Goal: Task Accomplishment & Management: Use online tool/utility

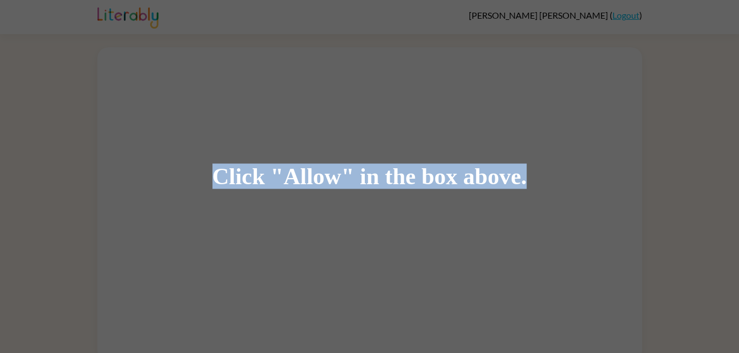
click at [244, 179] on div "Click "Allow" in the box above." at bounding box center [369, 177] width 315 height 25
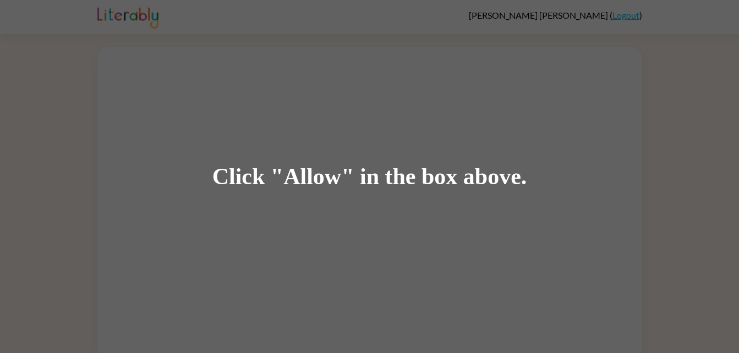
click at [321, 194] on div "Click "Allow" in the box above." at bounding box center [369, 176] width 739 height 353
click at [321, 181] on div "Click "Allow" in the box above." at bounding box center [369, 177] width 315 height 25
click at [304, 111] on div "Click "Allow" in the box above." at bounding box center [369, 176] width 739 height 353
click at [565, 15] on div "Click "Allow" in the box above." at bounding box center [369, 176] width 739 height 353
click at [497, 199] on div "Click "Allow" in the box above." at bounding box center [369, 176] width 739 height 353
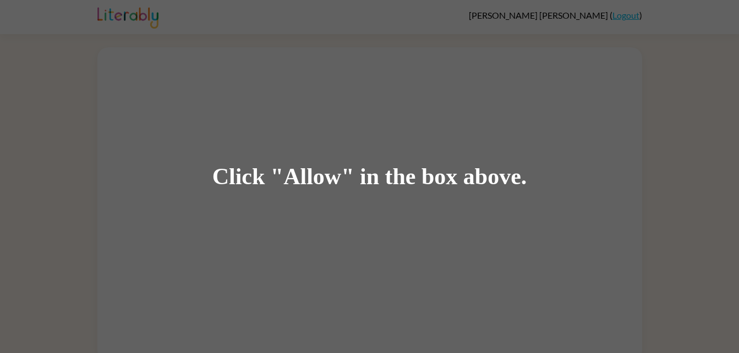
click at [498, 192] on div "Click "Allow" in the box above." at bounding box center [369, 176] width 739 height 353
drag, startPoint x: 498, startPoint y: 192, endPoint x: 537, endPoint y: 162, distance: 49.4
click at [537, 162] on div "Click "Allow" in the box above." at bounding box center [369, 176] width 739 height 353
drag, startPoint x: 537, startPoint y: 162, endPoint x: 373, endPoint y: 225, distance: 175.1
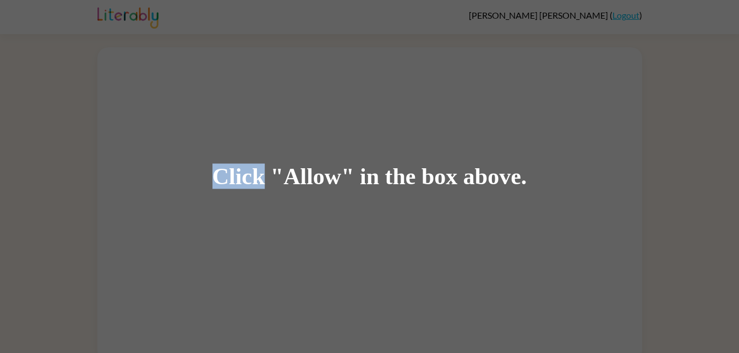
click at [373, 225] on div "Click "Allow" in the box above." at bounding box center [369, 176] width 739 height 353
drag, startPoint x: 373, startPoint y: 225, endPoint x: 264, endPoint y: 132, distance: 142.9
click at [264, 132] on div "Click "Allow" in the box above." at bounding box center [369, 176] width 739 height 353
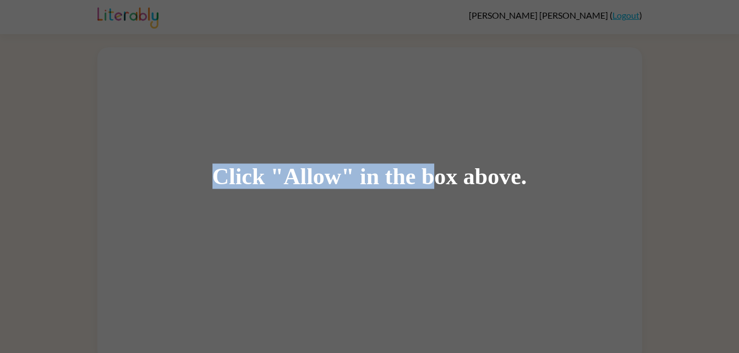
drag, startPoint x: 434, startPoint y: 182, endPoint x: 449, endPoint y: 285, distance: 104.1
click at [449, 285] on div "Click "Allow" in the box above." at bounding box center [369, 176] width 739 height 353
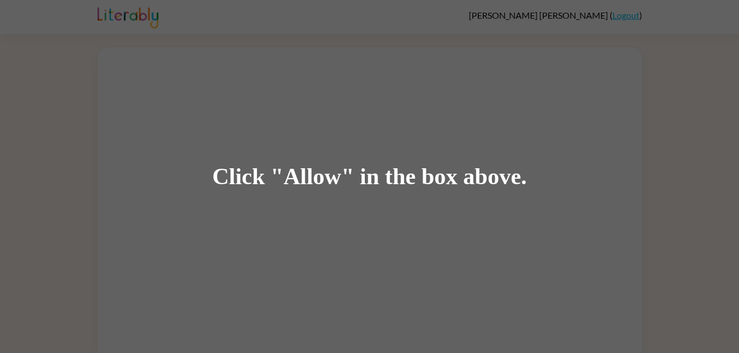
click at [511, 183] on div "Click "Allow" in the box above." at bounding box center [369, 177] width 315 height 25
click at [523, 183] on div "Click "Allow" in the box above." at bounding box center [369, 177] width 315 height 25
click at [432, 174] on div "Click "Allow" in the box above." at bounding box center [369, 177] width 315 height 25
drag, startPoint x: 203, startPoint y: 185, endPoint x: 588, endPoint y: 172, distance: 385.5
click at [591, 173] on div "Click "Allow" in the box above." at bounding box center [369, 176] width 739 height 353
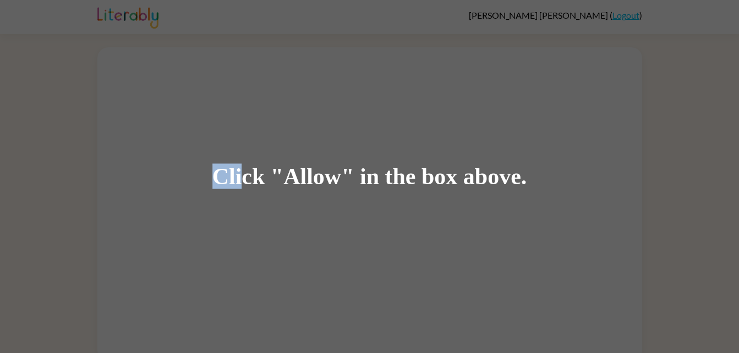
drag, startPoint x: 191, startPoint y: 163, endPoint x: 238, endPoint y: 165, distance: 47.4
click at [238, 165] on div "Click "Allow" in the box above." at bounding box center [369, 176] width 739 height 353
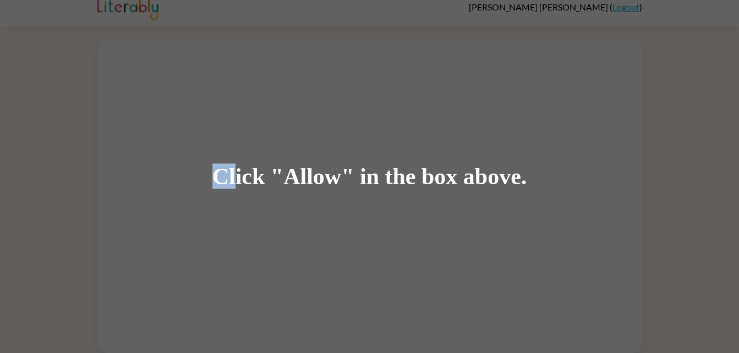
click at [221, 184] on div "Click "Allow" in the box above." at bounding box center [369, 177] width 315 height 25
click at [208, 179] on div "Click "Allow" in the box above." at bounding box center [369, 176] width 739 height 353
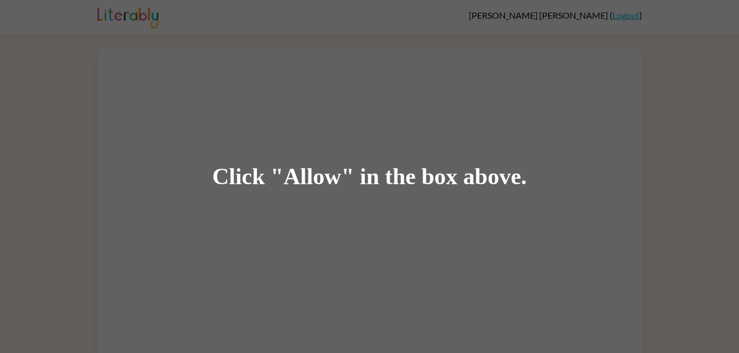
scroll to position [0, 0]
click at [303, 183] on div "Click "Allow" in the box above." at bounding box center [369, 177] width 315 height 25
click at [332, 195] on div "Click "Allow" in the box above." at bounding box center [369, 176] width 739 height 353
click at [343, 174] on div "Click "Allow" in the box above." at bounding box center [369, 177] width 315 height 25
click at [316, 185] on div "Click "Allow" in the box above." at bounding box center [369, 177] width 315 height 25
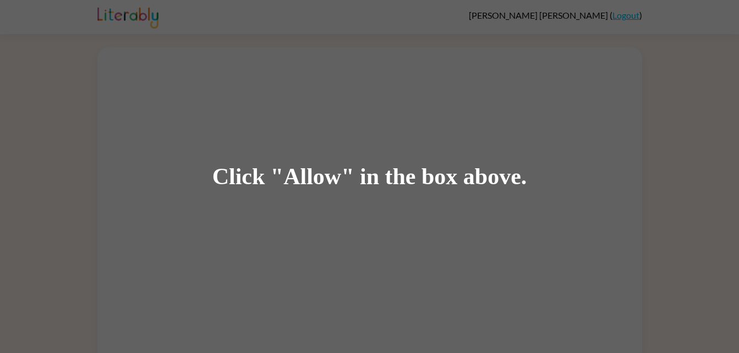
click at [347, 173] on div "Click "Allow" in the box above." at bounding box center [369, 177] width 315 height 25
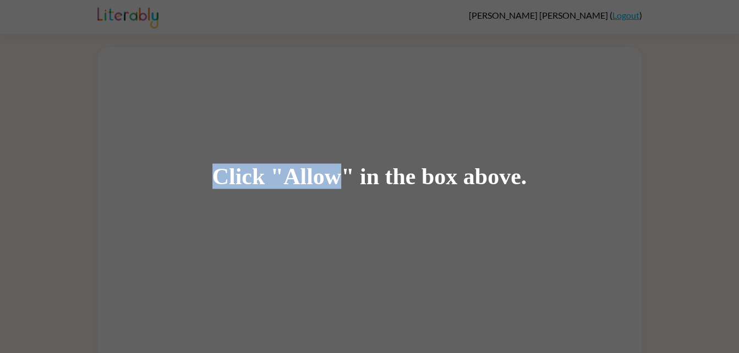
drag, startPoint x: 347, startPoint y: 171, endPoint x: 347, endPoint y: 151, distance: 19.3
click at [347, 151] on div "Click "Allow" in the box above." at bounding box center [369, 176] width 739 height 353
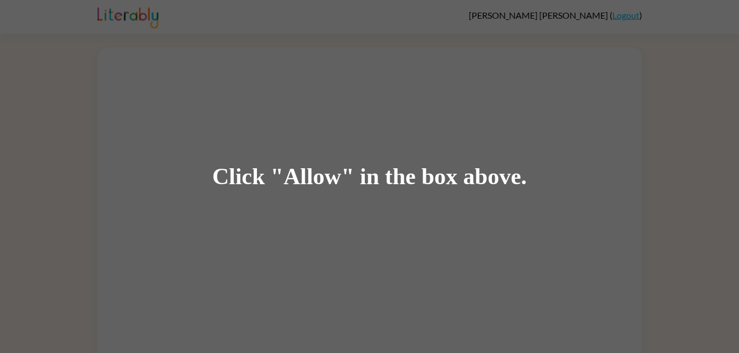
click at [433, 101] on div "Click "Allow" in the box above." at bounding box center [369, 176] width 739 height 353
drag, startPoint x: 203, startPoint y: 166, endPoint x: 454, endPoint y: 199, distance: 253.2
click at [454, 199] on div "Click "Allow" in the box above." at bounding box center [369, 176] width 739 height 353
drag, startPoint x: 208, startPoint y: 175, endPoint x: 485, endPoint y: 189, distance: 277.2
click at [485, 189] on div "Click "Allow" in the box above." at bounding box center [369, 176] width 739 height 353
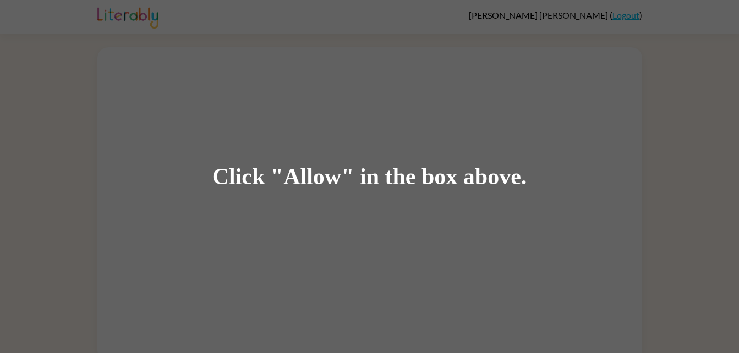
drag, startPoint x: 215, startPoint y: 157, endPoint x: 96, endPoint y: 160, distance: 118.9
click at [96, 160] on div "Click "Allow" in the box above." at bounding box center [369, 176] width 739 height 353
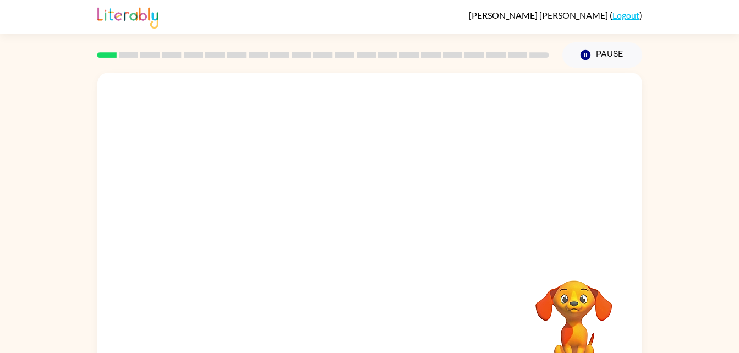
drag, startPoint x: 50, startPoint y: 0, endPoint x: 361, endPoint y: 121, distance: 333.5
click at [361, 121] on div at bounding box center [369, 165] width 545 height 185
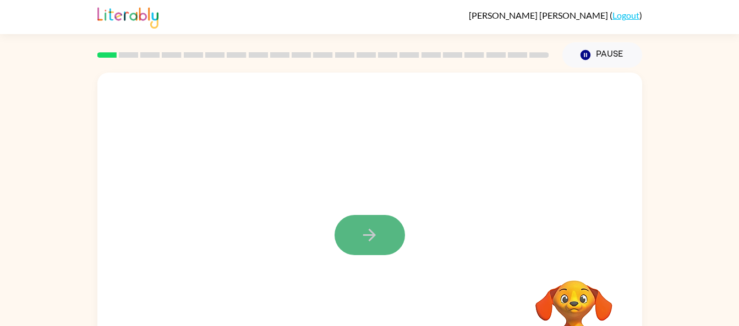
click at [363, 217] on button "button" at bounding box center [370, 235] width 70 height 40
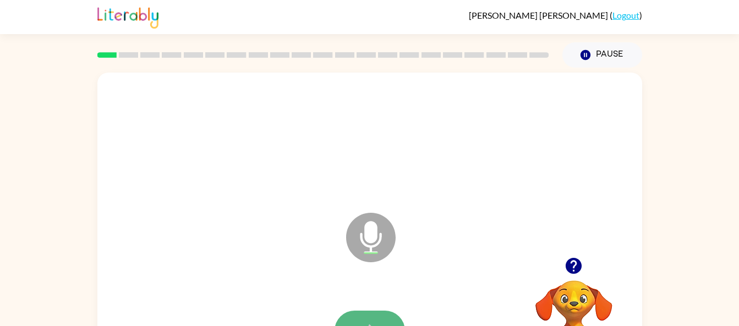
click at [371, 314] on button "button" at bounding box center [370, 331] width 70 height 40
click at [534, 252] on div "Microphone The Microphone is here when it is your turn to talk" at bounding box center [369, 230] width 545 height 314
click at [376, 227] on icon "Microphone The Microphone is here when it is your turn to talk" at bounding box center [425, 251] width 165 height 83
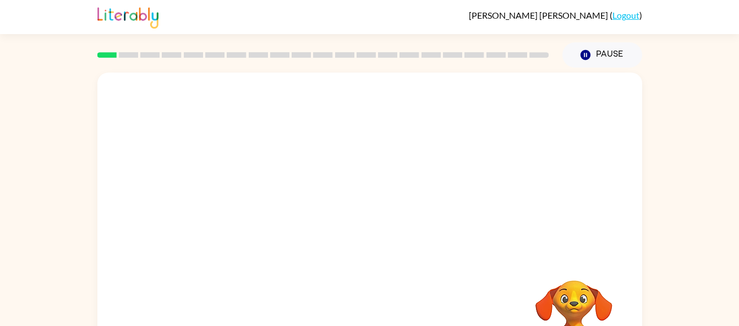
drag, startPoint x: 337, startPoint y: 323, endPoint x: 401, endPoint y: 291, distance: 71.1
click at [401, 291] on div at bounding box center [369, 331] width 523 height 90
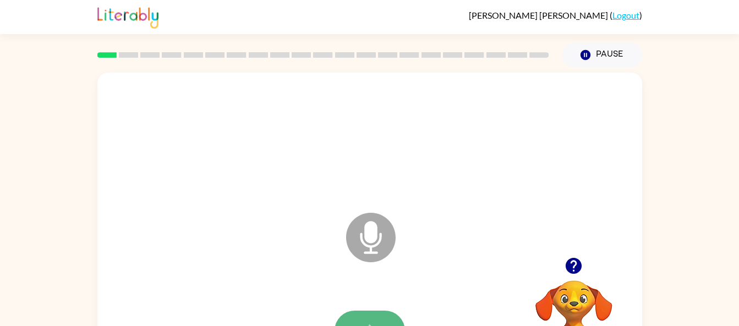
click at [376, 318] on button "button" at bounding box center [370, 331] width 70 height 40
click at [373, 321] on icon "button" at bounding box center [369, 330] width 19 height 19
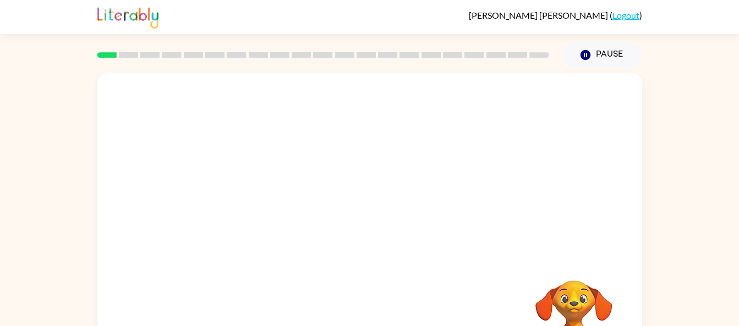
click at [392, 270] on div at bounding box center [369, 230] width 545 height 314
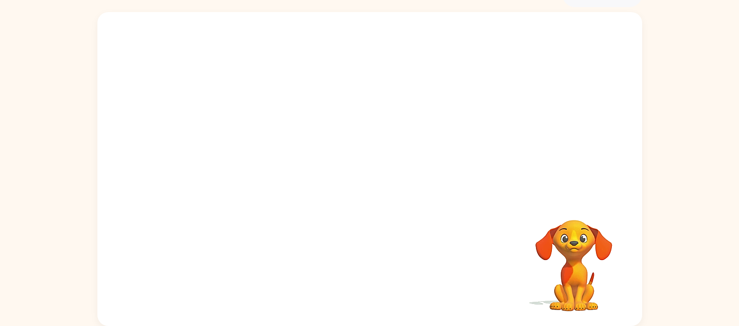
drag, startPoint x: 385, startPoint y: 299, endPoint x: 534, endPoint y: 302, distance: 149.2
click at [534, 302] on div "Your browser must support playing .mp4 files to use Literably. Please try using…" at bounding box center [369, 169] width 545 height 314
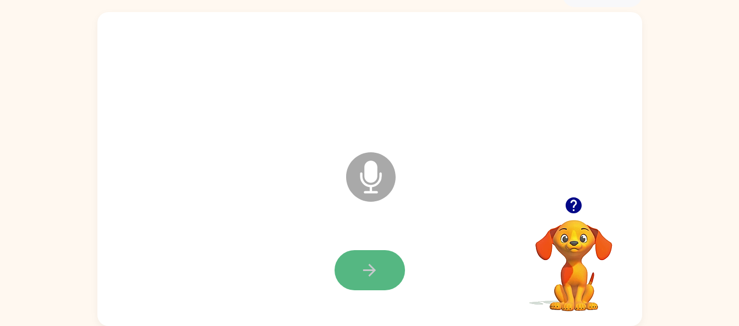
click at [385, 278] on button "button" at bounding box center [370, 270] width 70 height 40
click at [400, 257] on button "button" at bounding box center [370, 270] width 70 height 40
click at [401, 256] on div at bounding box center [370, 270] width 70 height 40
click at [382, 265] on button "button" at bounding box center [370, 270] width 70 height 40
click at [382, 270] on button "button" at bounding box center [370, 270] width 70 height 40
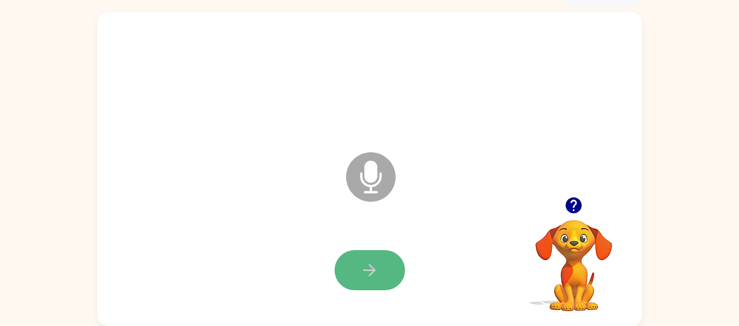
click at [386, 270] on button "button" at bounding box center [370, 270] width 70 height 40
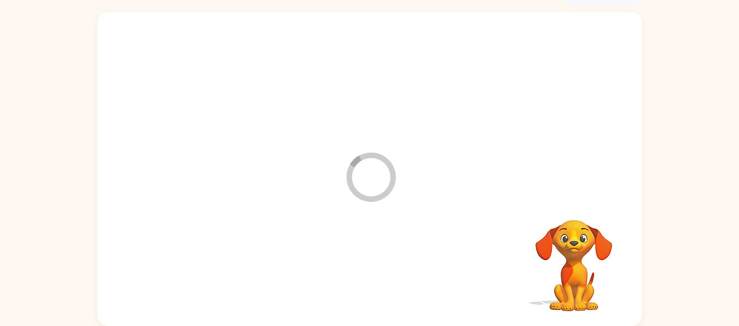
click at [361, 255] on div at bounding box center [369, 271] width 523 height 90
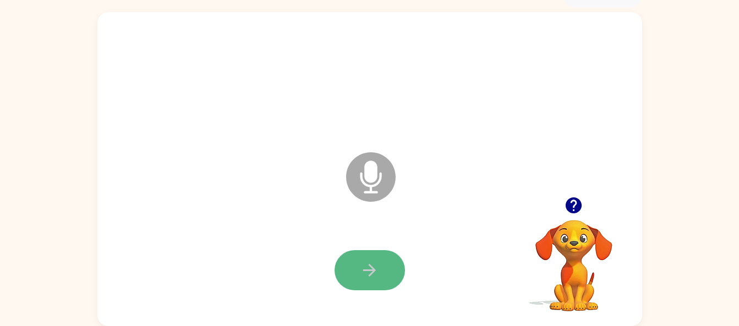
click at [379, 279] on button "button" at bounding box center [370, 270] width 70 height 40
click at [375, 276] on icon "button" at bounding box center [369, 270] width 19 height 19
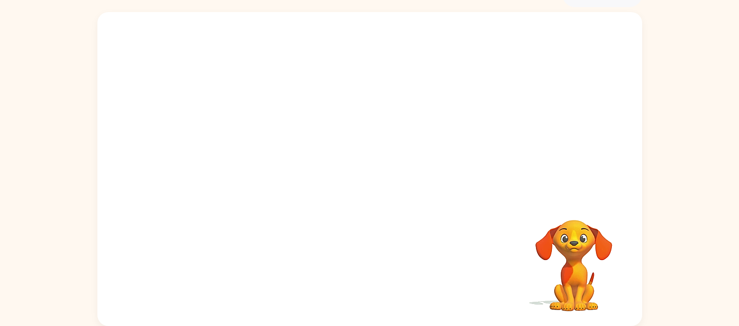
click at [375, 276] on div at bounding box center [369, 271] width 523 height 90
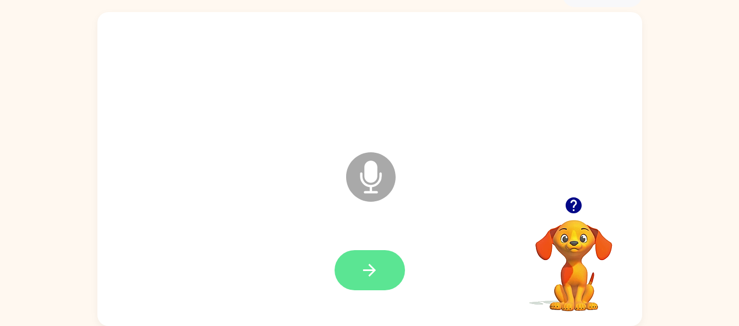
click at [354, 255] on button "button" at bounding box center [370, 270] width 70 height 40
click at [356, 260] on button "button" at bounding box center [370, 270] width 70 height 40
click at [365, 282] on button "button" at bounding box center [370, 270] width 70 height 40
click at [353, 266] on button "button" at bounding box center [370, 270] width 70 height 40
click at [353, 265] on button "button" at bounding box center [370, 270] width 70 height 40
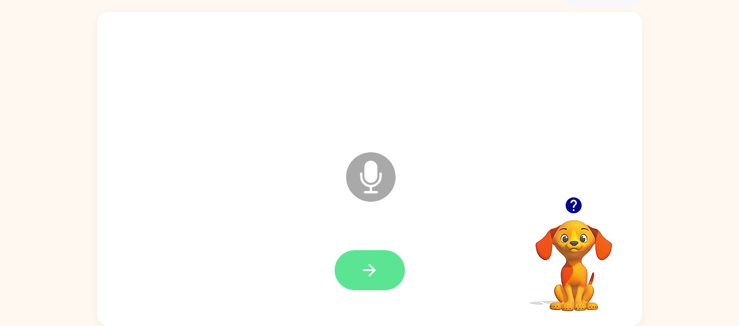
click at [372, 258] on button "button" at bounding box center [370, 270] width 70 height 40
drag, startPoint x: 394, startPoint y: 253, endPoint x: 372, endPoint y: 270, distance: 27.4
click at [372, 270] on button "button" at bounding box center [370, 270] width 70 height 40
click at [375, 266] on icon "button" at bounding box center [369, 270] width 19 height 19
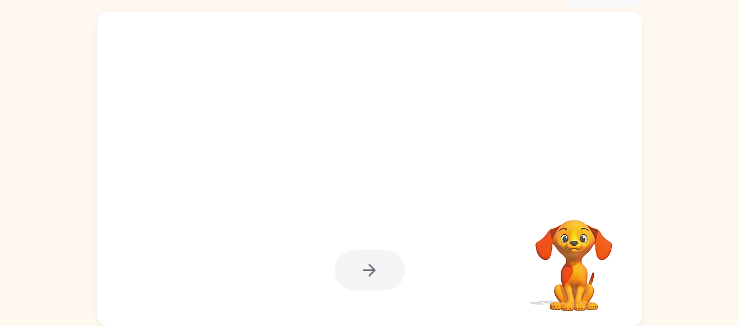
click at [383, 274] on div at bounding box center [370, 270] width 70 height 40
click at [382, 278] on div at bounding box center [370, 270] width 70 height 40
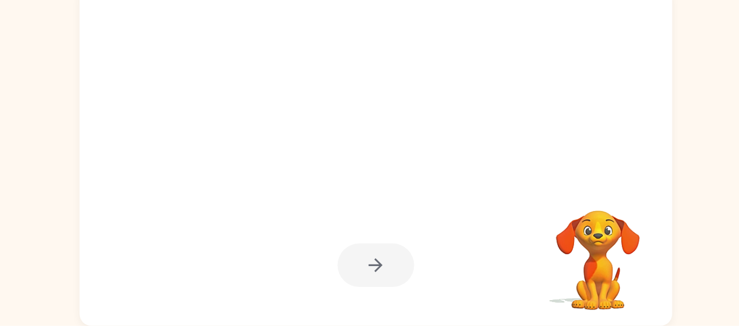
scroll to position [60, 0]
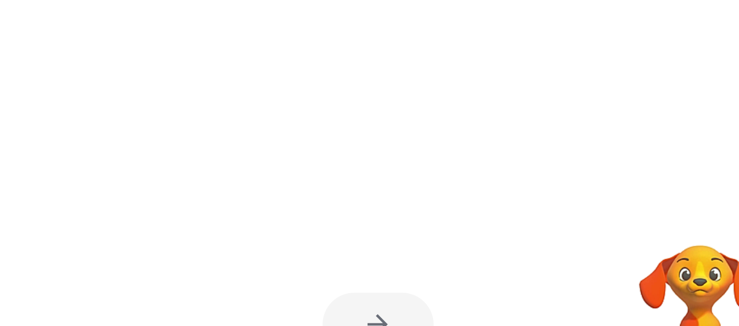
click at [215, 159] on div at bounding box center [343, 150] width 470 height 40
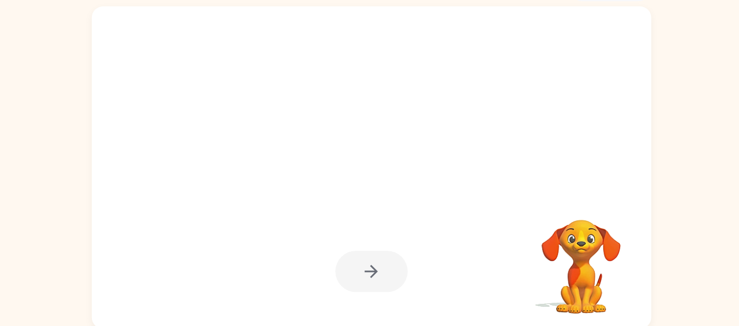
scroll to position [56, 0]
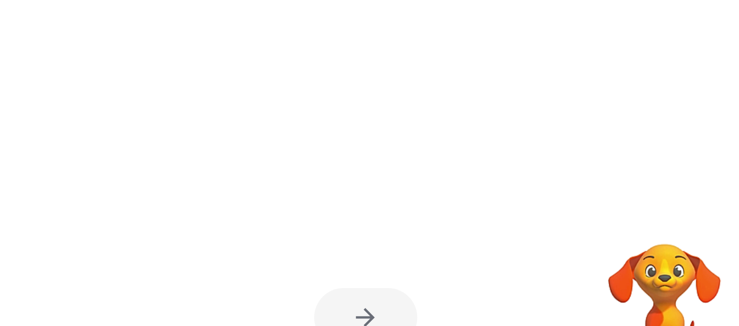
click at [389, 266] on div at bounding box center [370, 275] width 70 height 40
drag, startPoint x: 389, startPoint y: 266, endPoint x: 379, endPoint y: 216, distance: 51.2
click at [379, 216] on div at bounding box center [369, 174] width 545 height 314
click at [387, 262] on div at bounding box center [370, 275] width 70 height 40
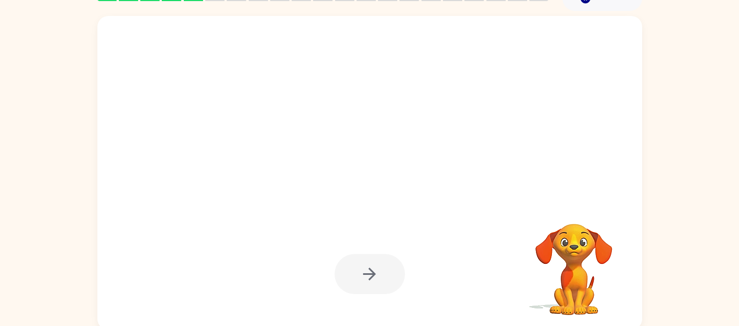
scroll to position [51, 0]
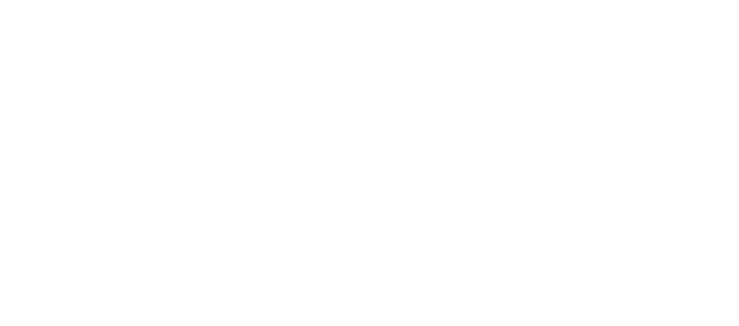
click at [400, 153] on div at bounding box center [343, 159] width 470 height 40
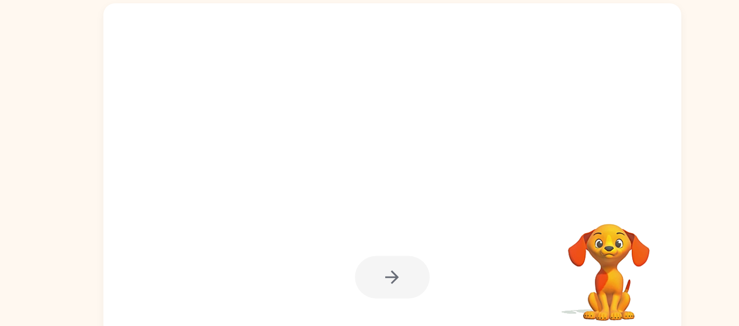
scroll to position [51, 0]
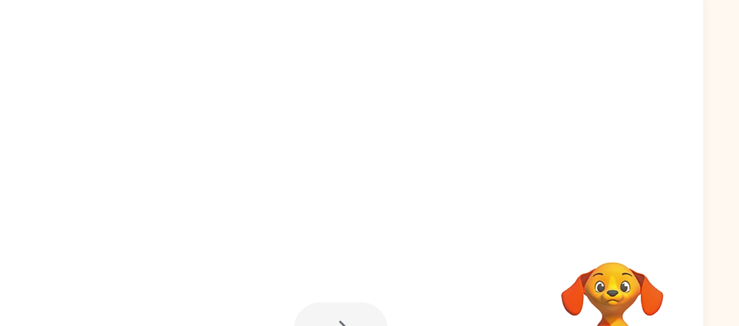
click at [375, 271] on div at bounding box center [370, 280] width 70 height 40
drag, startPoint x: 375, startPoint y: 271, endPoint x: 375, endPoint y: 246, distance: 24.8
click at [375, 246] on div at bounding box center [369, 281] width 523 height 90
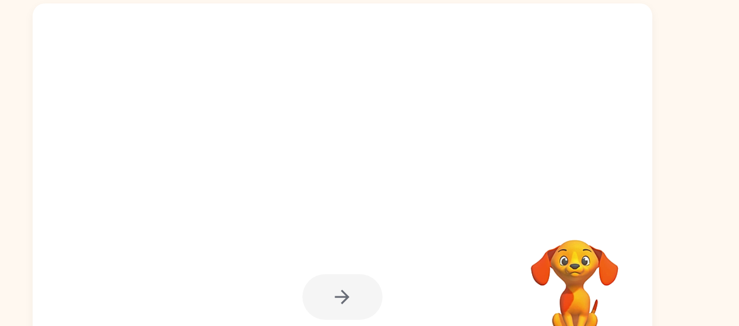
click at [369, 287] on div at bounding box center [370, 280] width 70 height 40
drag, startPoint x: 369, startPoint y: 287, endPoint x: 369, endPoint y: 275, distance: 11.6
click at [369, 275] on div at bounding box center [370, 280] width 70 height 40
click at [372, 279] on div at bounding box center [370, 280] width 70 height 40
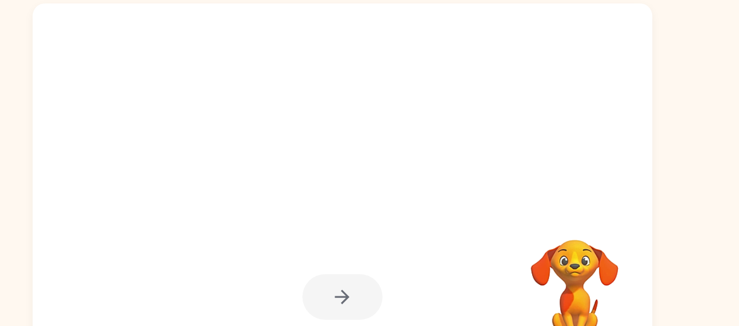
click at [387, 297] on div at bounding box center [370, 280] width 70 height 40
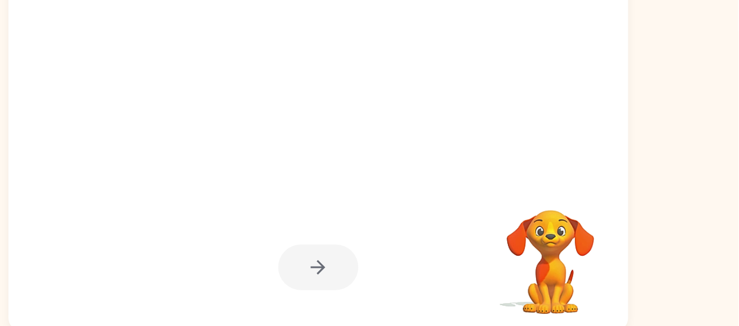
scroll to position [61, 0]
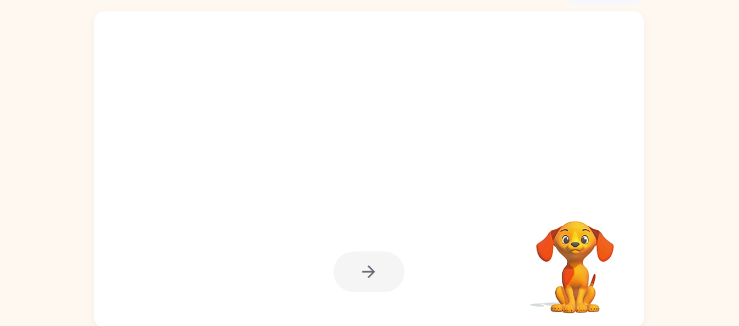
click at [380, 238] on div at bounding box center [369, 271] width 523 height 90
drag, startPoint x: 383, startPoint y: 252, endPoint x: 429, endPoint y: 316, distance: 79.7
click at [429, 316] on div at bounding box center [369, 169] width 545 height 314
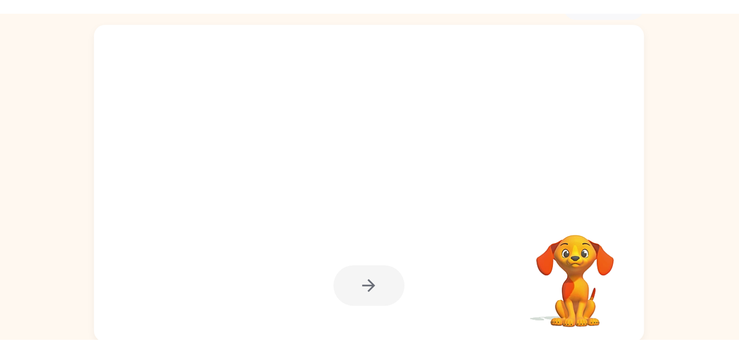
scroll to position [34, 0]
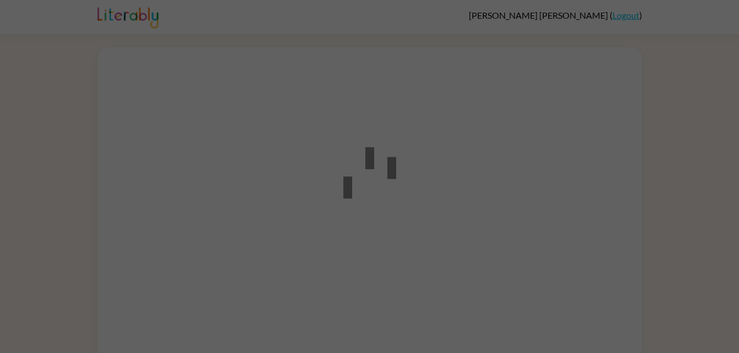
scroll to position [8, 0]
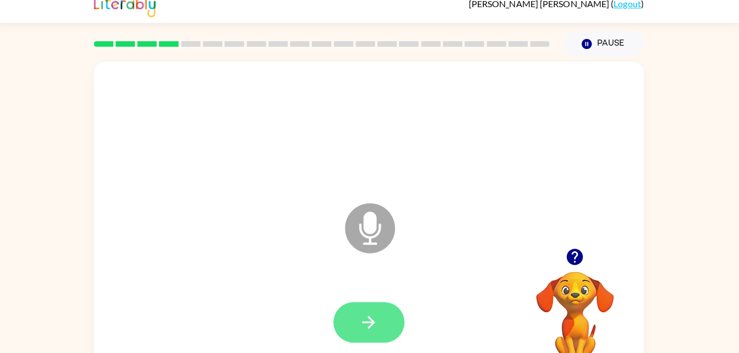
click at [384, 310] on button "button" at bounding box center [370, 323] width 70 height 40
click at [374, 320] on icon "button" at bounding box center [369, 322] width 19 height 19
click at [372, 326] on icon "button" at bounding box center [369, 322] width 13 height 13
click at [384, 316] on button "button" at bounding box center [370, 323] width 70 height 40
click at [352, 313] on button "button" at bounding box center [370, 323] width 70 height 40
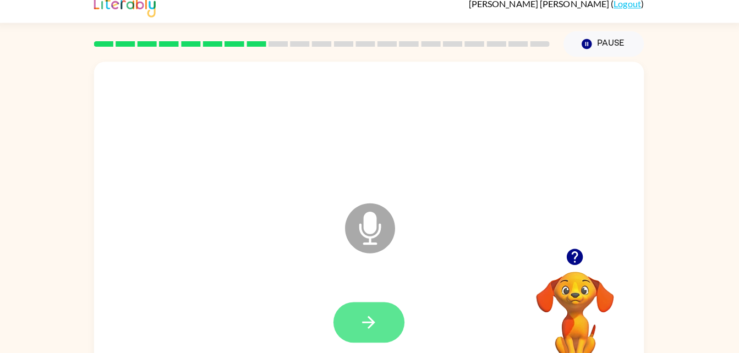
click at [387, 314] on button "button" at bounding box center [370, 323] width 70 height 40
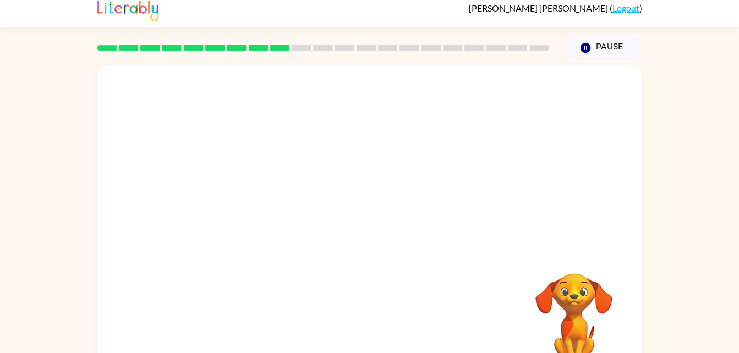
scroll to position [7, 0]
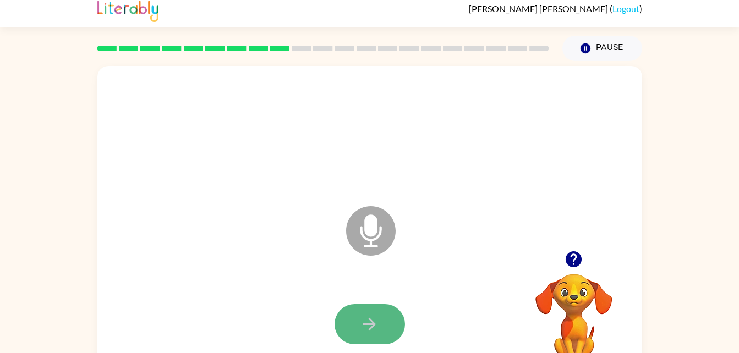
click at [365, 321] on icon "button" at bounding box center [369, 324] width 19 height 19
click at [381, 318] on button "button" at bounding box center [370, 324] width 70 height 40
click at [383, 318] on button "button" at bounding box center [370, 324] width 70 height 40
click at [387, 309] on button "button" at bounding box center [370, 324] width 70 height 40
click at [394, 316] on button "button" at bounding box center [370, 324] width 70 height 40
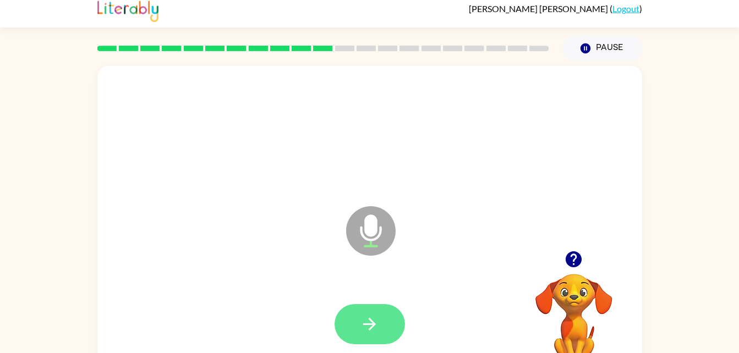
click at [385, 333] on button "button" at bounding box center [370, 324] width 70 height 40
click at [402, 330] on button "button" at bounding box center [370, 324] width 70 height 40
click at [396, 324] on button "button" at bounding box center [370, 324] width 70 height 40
click at [376, 315] on icon "button" at bounding box center [369, 324] width 19 height 19
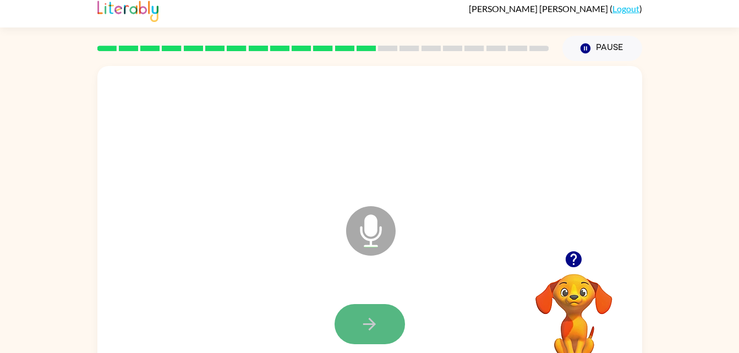
click at [395, 319] on button "button" at bounding box center [370, 324] width 70 height 40
click at [379, 330] on button "button" at bounding box center [370, 324] width 70 height 40
click at [310, 204] on div "Microphone The Microphone is here when it is your turn to talk" at bounding box center [343, 204] width 470 height 40
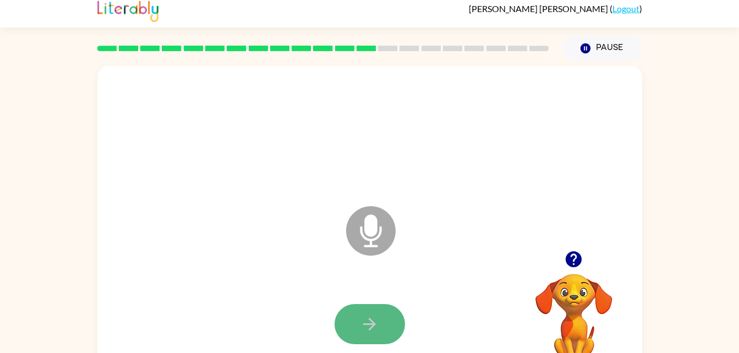
click at [388, 313] on button "button" at bounding box center [370, 324] width 70 height 40
click at [358, 324] on button "button" at bounding box center [370, 324] width 70 height 40
click at [380, 320] on div at bounding box center [369, 325] width 523 height 90
click at [379, 322] on icon "button" at bounding box center [369, 324] width 19 height 19
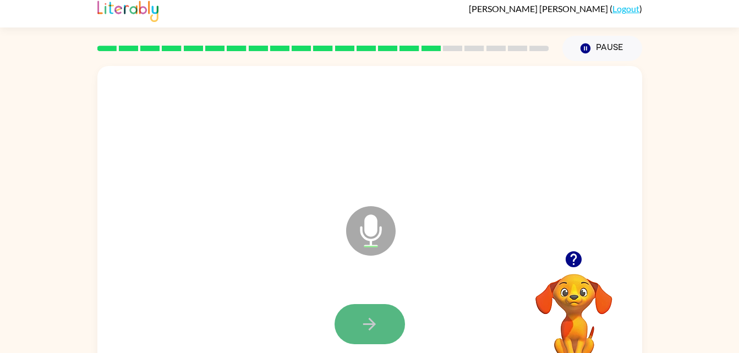
click at [378, 326] on icon "button" at bounding box center [369, 324] width 19 height 19
click at [362, 308] on button "button" at bounding box center [370, 324] width 70 height 40
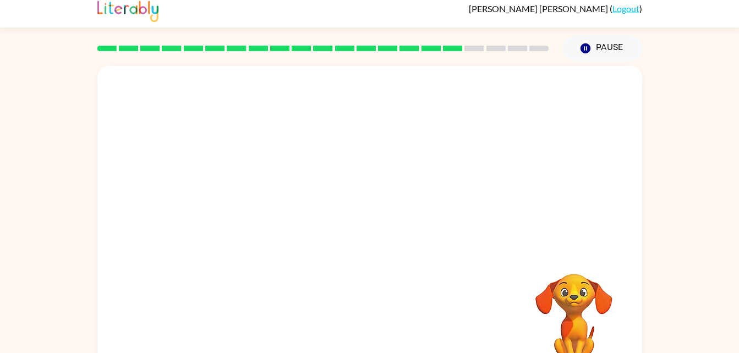
drag, startPoint x: 584, startPoint y: 235, endPoint x: 532, endPoint y: 304, distance: 86.1
click at [532, 304] on div "Your browser must support playing .mp4 files to use Literably. Please try using…" at bounding box center [369, 223] width 545 height 314
drag, startPoint x: 531, startPoint y: 203, endPoint x: 520, endPoint y: 129, distance: 73.9
click at [520, 129] on div at bounding box center [369, 223] width 545 height 314
click at [520, 130] on div at bounding box center [369, 133] width 523 height 90
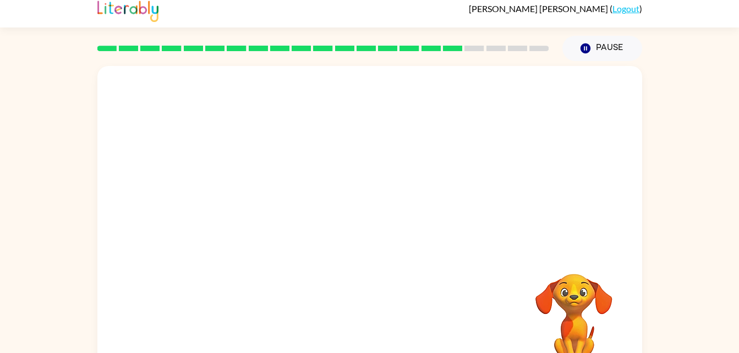
drag, startPoint x: 520, startPoint y: 130, endPoint x: 483, endPoint y: 97, distance: 49.6
click at [483, 97] on div at bounding box center [369, 133] width 523 height 90
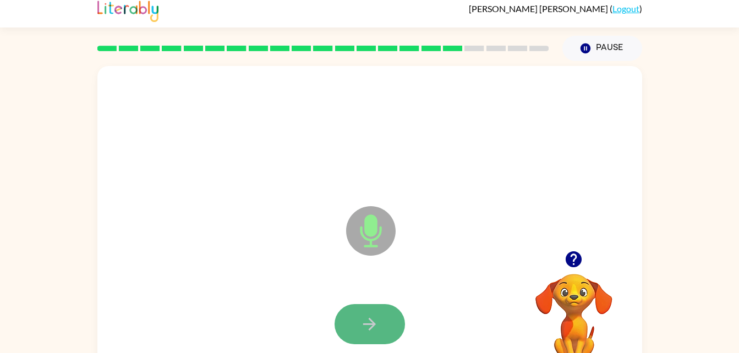
click at [374, 316] on icon "button" at bounding box center [369, 324] width 19 height 19
click at [385, 311] on button "button" at bounding box center [370, 324] width 70 height 40
click at [389, 312] on button "button" at bounding box center [370, 324] width 70 height 40
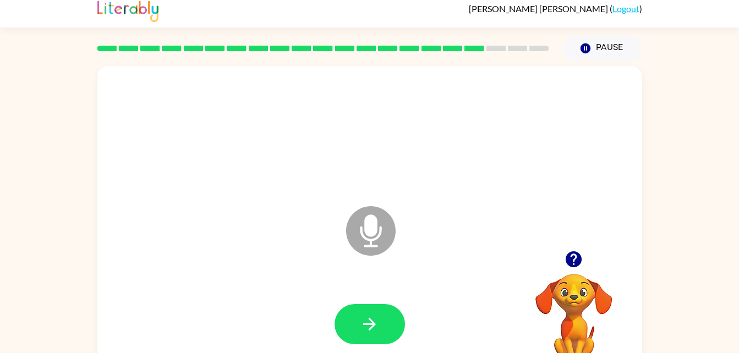
drag, startPoint x: 386, startPoint y: 313, endPoint x: 392, endPoint y: 304, distance: 10.2
click at [392, 304] on div at bounding box center [370, 324] width 70 height 40
click at [380, 318] on button "button" at bounding box center [370, 324] width 70 height 40
click at [367, 327] on icon "button" at bounding box center [369, 324] width 19 height 19
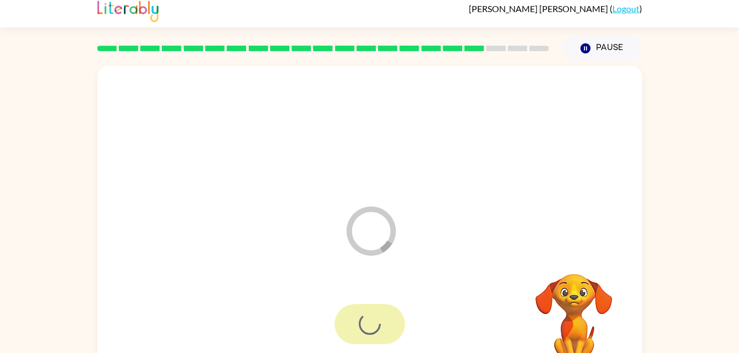
click at [383, 314] on div at bounding box center [370, 324] width 70 height 40
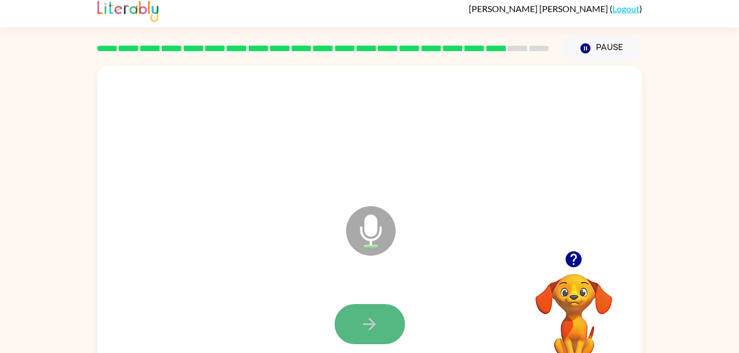
click at [384, 308] on button "button" at bounding box center [370, 324] width 70 height 40
click at [356, 309] on button "button" at bounding box center [370, 324] width 70 height 40
click at [383, 322] on button "button" at bounding box center [370, 324] width 70 height 40
click at [388, 331] on button "button" at bounding box center [370, 324] width 70 height 40
